Goal: Task Accomplishment & Management: Complete application form

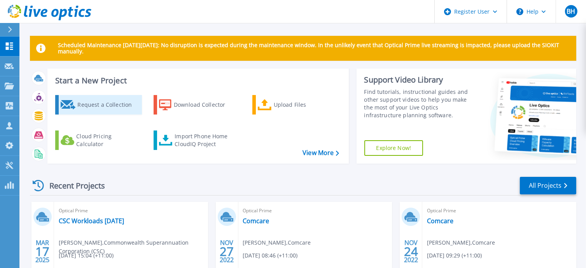
click at [106, 105] on div "Request a Collection" at bounding box center [108, 105] width 62 height 16
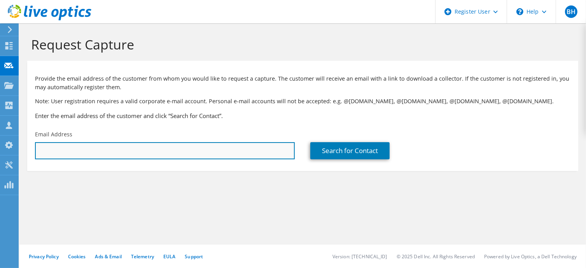
click at [106, 155] on input "text" at bounding box center [165, 150] width 260 height 17
paste input "[PERSON_NAME] <[EMAIL_ADDRESS][DOMAIN_NAME]>"
drag, startPoint x: 79, startPoint y: 151, endPoint x: -3, endPoint y: 166, distance: 83.8
click at [0, 166] on html "BH Dell User [PERSON_NAME] [EMAIL_ADDRESS][DOMAIN_NAME] Dell My Profile Log Out…" at bounding box center [293, 134] width 586 height 268
click at [152, 153] on input "[EMAIL_ADDRESS][DOMAIN_NAME]>" at bounding box center [165, 150] width 260 height 17
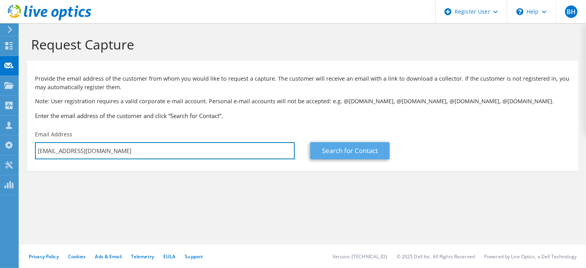
type input "[EMAIL_ADDRESS][DOMAIN_NAME]"
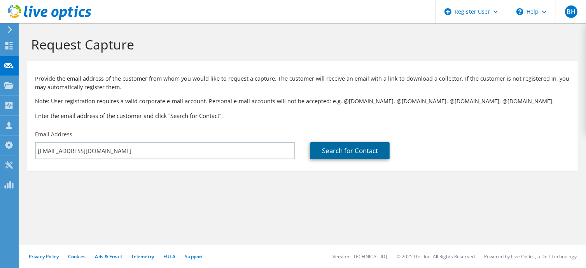
click at [349, 154] on link "Search for Contact" at bounding box center [349, 150] width 79 height 17
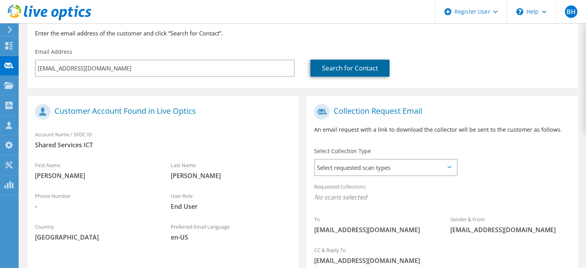
scroll to position [117, 0]
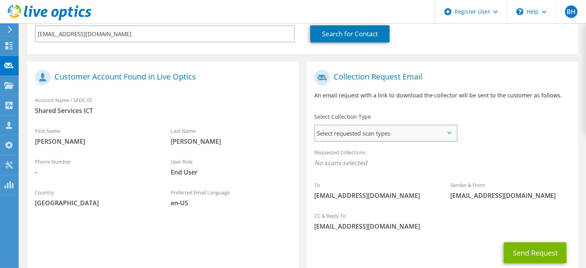
click at [422, 131] on span "Select requested scan types" at bounding box center [386, 133] width 142 height 16
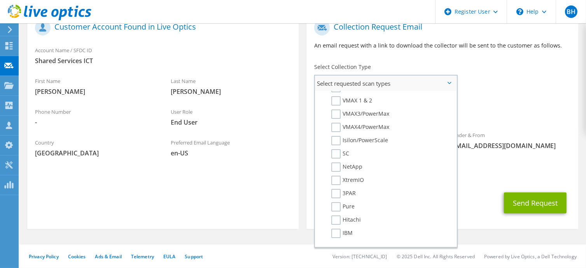
scroll to position [194, 0]
click at [339, 203] on label "Hitachi" at bounding box center [346, 207] width 30 height 9
click at [0, 0] on input "Hitachi" at bounding box center [0, 0] width 0 height 0
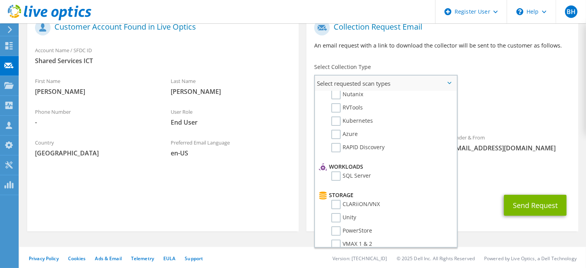
scroll to position [0, 0]
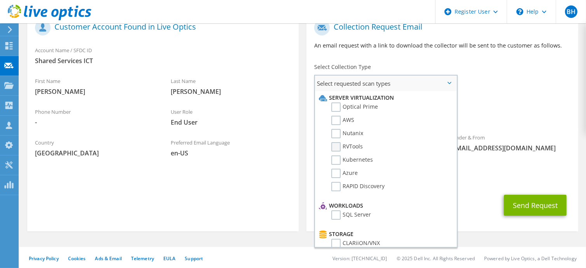
click at [339, 147] on label "RVTools" at bounding box center [347, 146] width 32 height 9
click at [0, 0] on input "RVTools" at bounding box center [0, 0] width 0 height 0
click at [336, 109] on label "Optical Prime" at bounding box center [354, 106] width 47 height 9
click at [0, 0] on input "Optical Prime" at bounding box center [0, 0] width 0 height 0
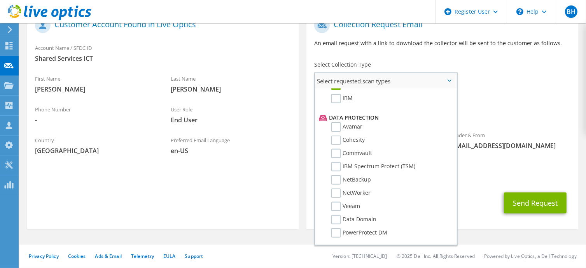
scroll to position [333, 0]
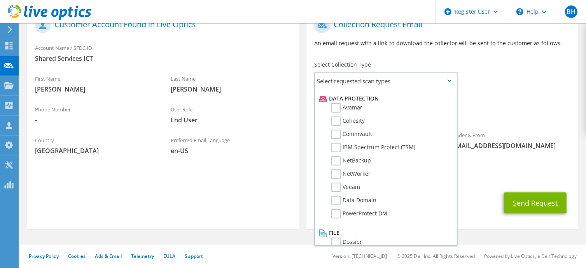
click at [484, 90] on div "To DavidP.Wilde@act.gov.au Sender & From liveoptics@liveoptics.com" at bounding box center [441, 86] width 271 height 144
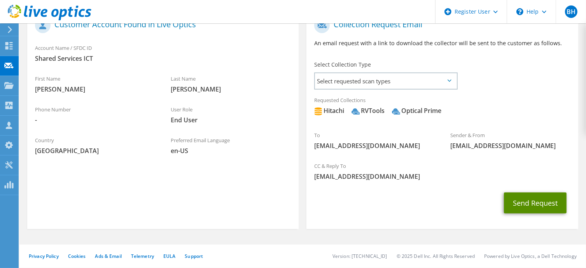
click at [540, 205] on button "Send Request" at bounding box center [535, 202] width 63 height 21
